Goal: Information Seeking & Learning: Check status

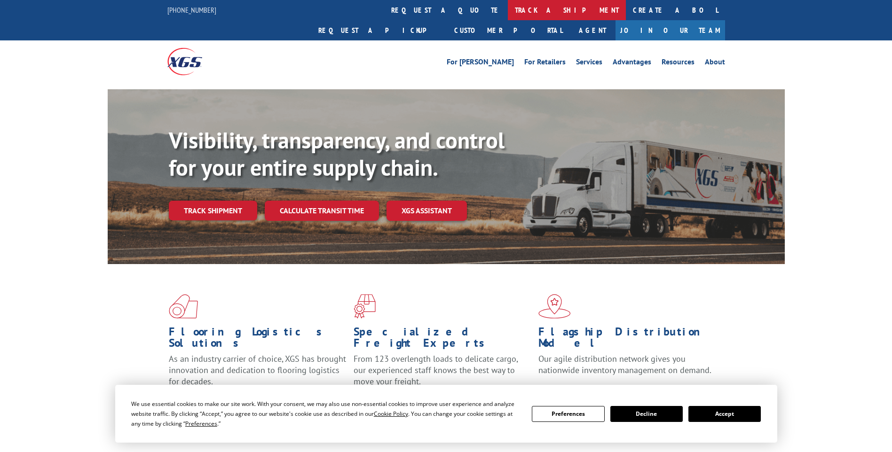
click at [508, 11] on link "track a shipment" at bounding box center [567, 10] width 118 height 20
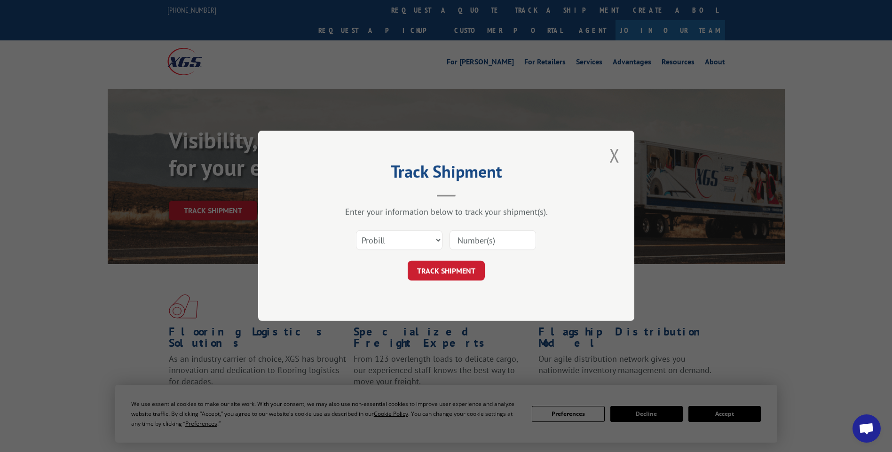
click at [476, 240] on input at bounding box center [493, 241] width 87 height 20
type input "17537057"
click at [459, 272] on button "TRACK SHIPMENT" at bounding box center [446, 271] width 77 height 20
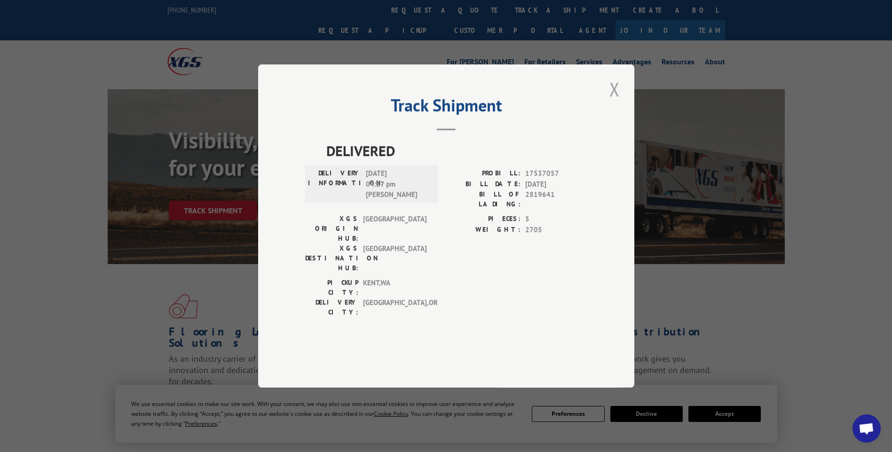
click at [613, 102] on button "Close modal" at bounding box center [615, 89] width 16 height 26
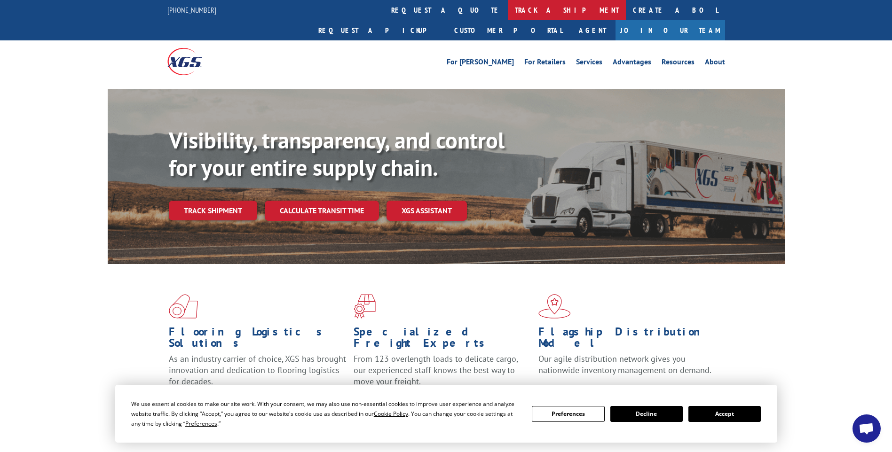
click at [508, 15] on link "track a shipment" at bounding box center [567, 10] width 118 height 20
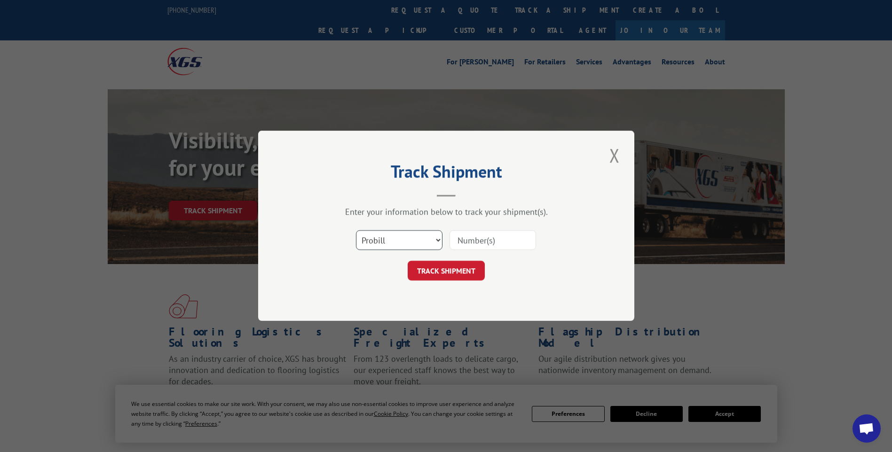
click at [438, 240] on select "Select category... Probill BOL PO" at bounding box center [399, 241] width 87 height 20
select select "bol"
click at [356, 231] on select "Select category... Probill BOL PO" at bounding box center [399, 241] width 87 height 20
click at [459, 237] on input at bounding box center [493, 241] width 87 height 20
type input "2822537"
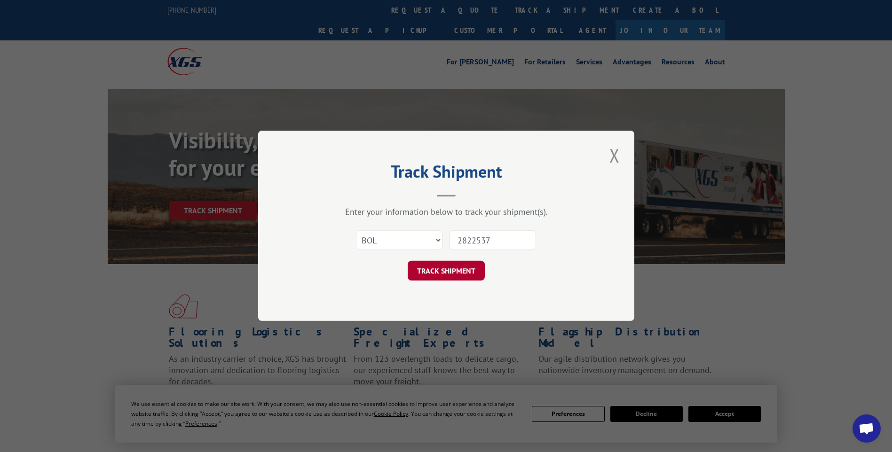
click at [452, 269] on button "TRACK SHIPMENT" at bounding box center [446, 271] width 77 height 20
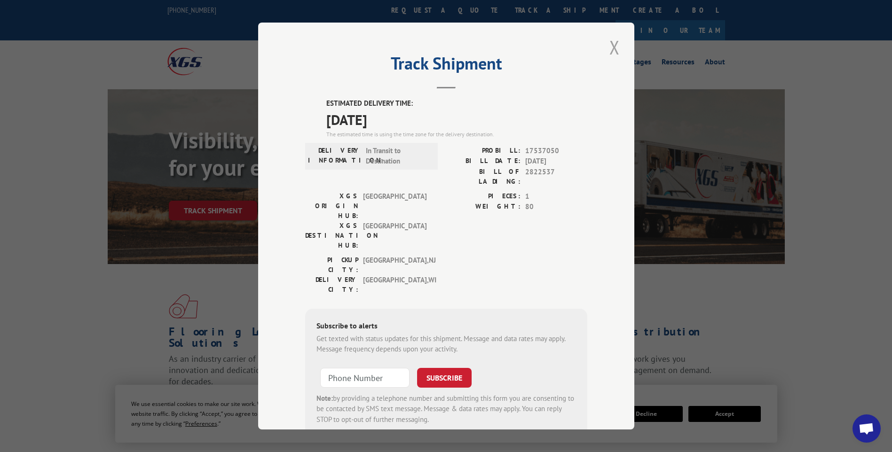
click at [612, 47] on button "Close modal" at bounding box center [615, 47] width 16 height 26
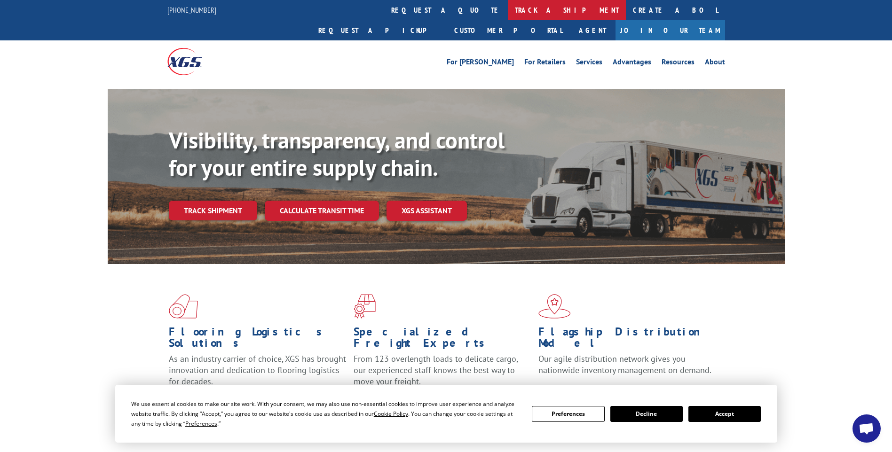
click at [508, 9] on link "track a shipment" at bounding box center [567, 10] width 118 height 20
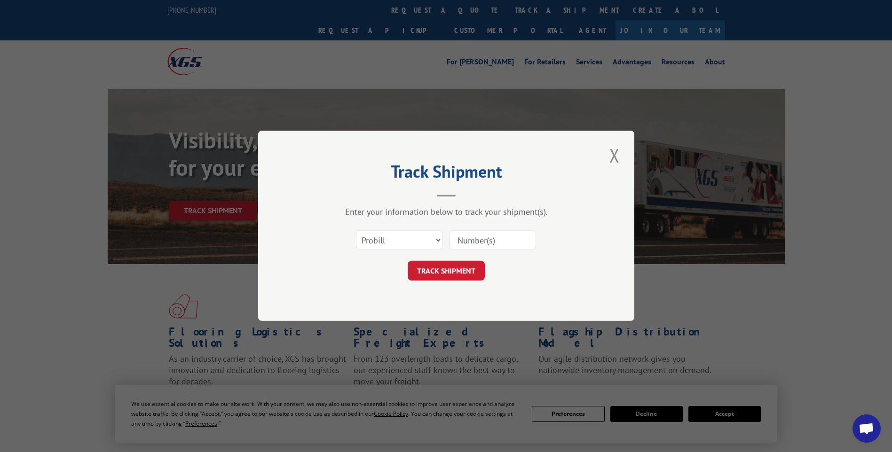
click at [466, 243] on input at bounding box center [493, 241] width 87 height 20
type input "17512670"
click at [463, 270] on button "TRACK SHIPMENT" at bounding box center [446, 271] width 77 height 20
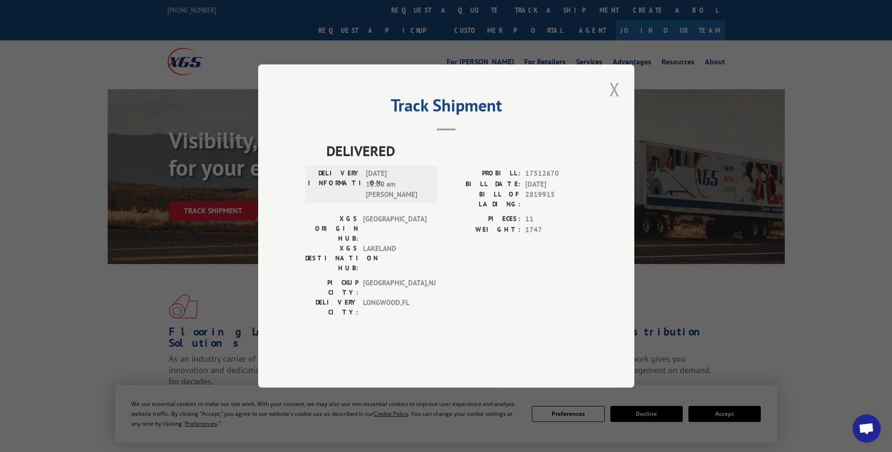
click at [613, 102] on button "Close modal" at bounding box center [615, 89] width 16 height 26
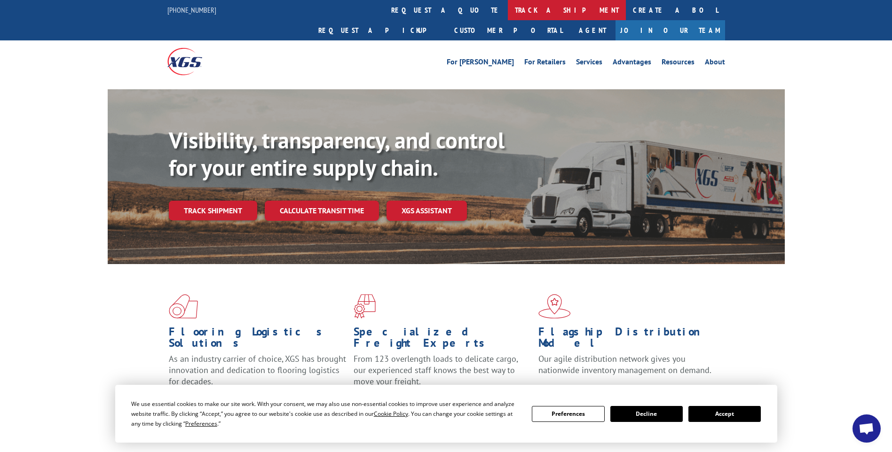
click at [508, 10] on link "track a shipment" at bounding box center [567, 10] width 118 height 20
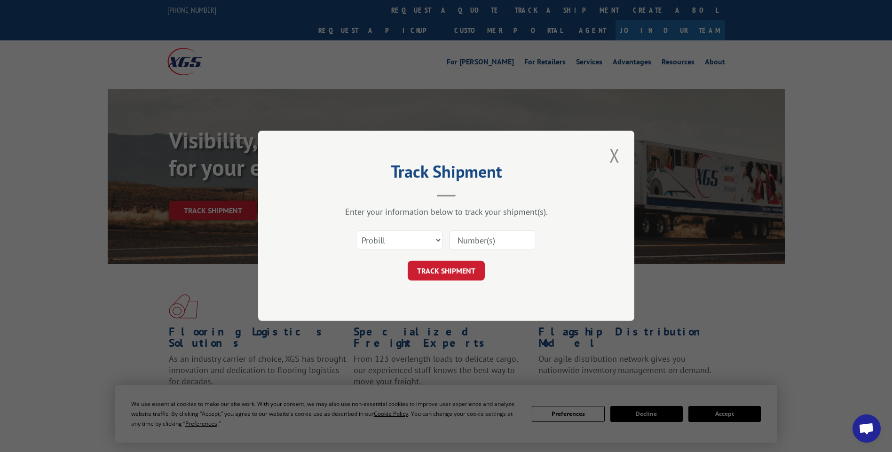
click at [472, 236] on input at bounding box center [493, 241] width 87 height 20
type input "17506060"
click at [463, 277] on button "TRACK SHIPMENT" at bounding box center [446, 271] width 77 height 20
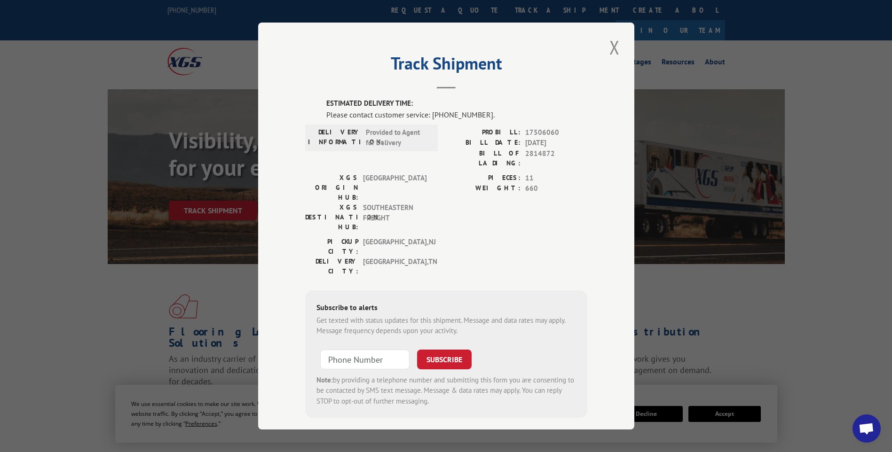
click at [602, 48] on div "Track Shipment ESTIMATED DELIVERY TIME: Please contact customer service: [PHONE…" at bounding box center [446, 226] width 376 height 407
click at [616, 46] on button "Close modal" at bounding box center [615, 47] width 16 height 26
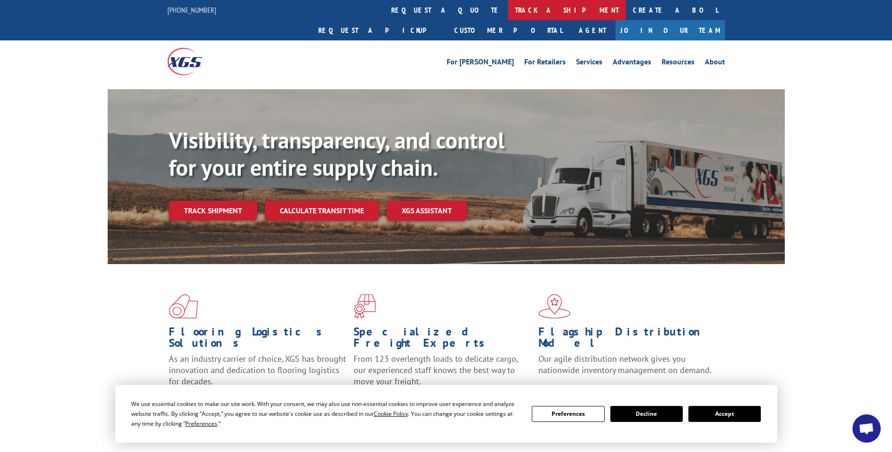
click at [508, 3] on link "track a shipment" at bounding box center [567, 10] width 118 height 20
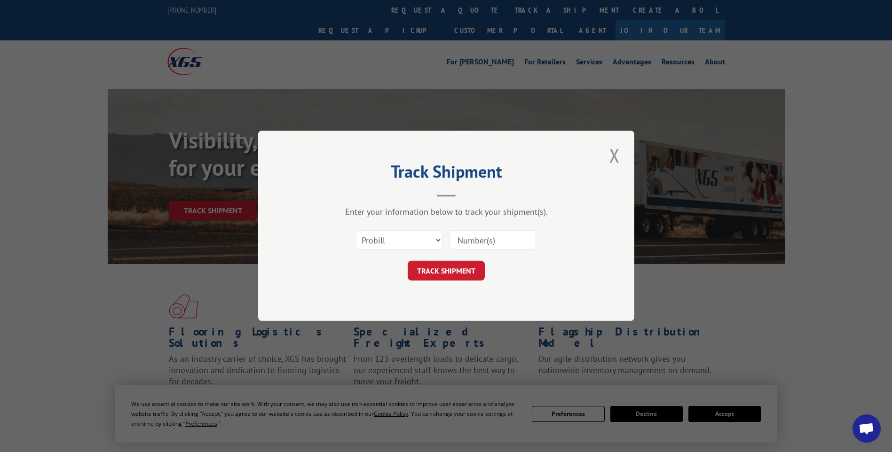
click at [475, 233] on input at bounding box center [493, 241] width 87 height 20
type input "16934631"
click at [462, 268] on button "TRACK SHIPMENT" at bounding box center [446, 271] width 77 height 20
